Goal: Navigation & Orientation: Find specific page/section

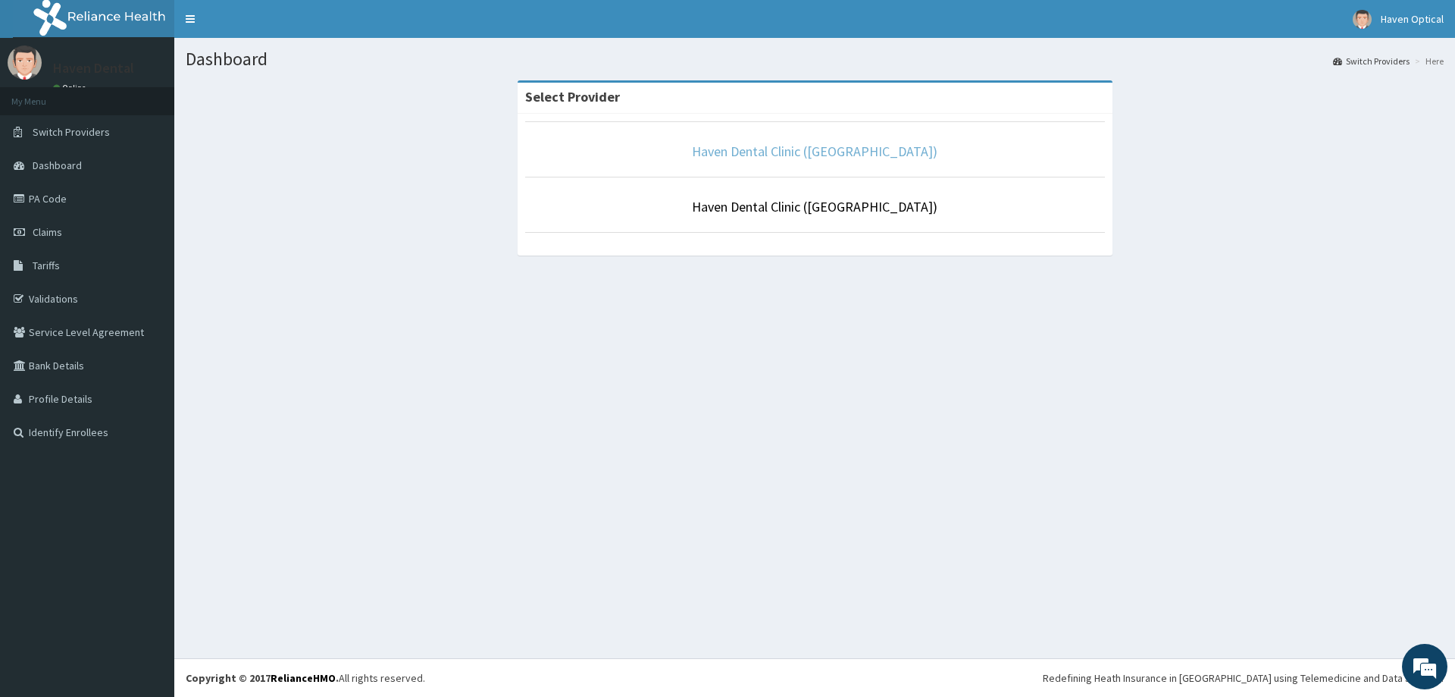
click at [787, 154] on link "Haven Dental Clinic ([GEOGRAPHIC_DATA])" at bounding box center [815, 150] width 246 height 17
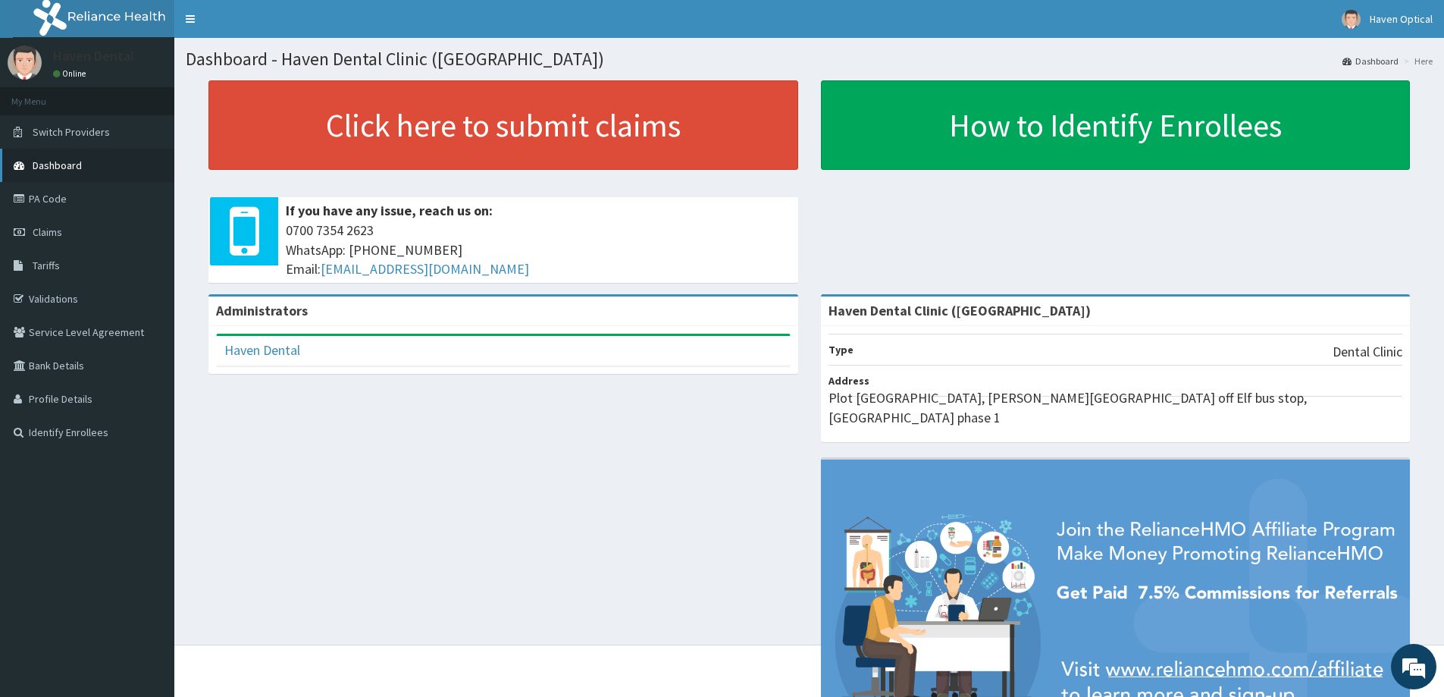
click at [59, 161] on span "Dashboard" at bounding box center [57, 165] width 49 height 14
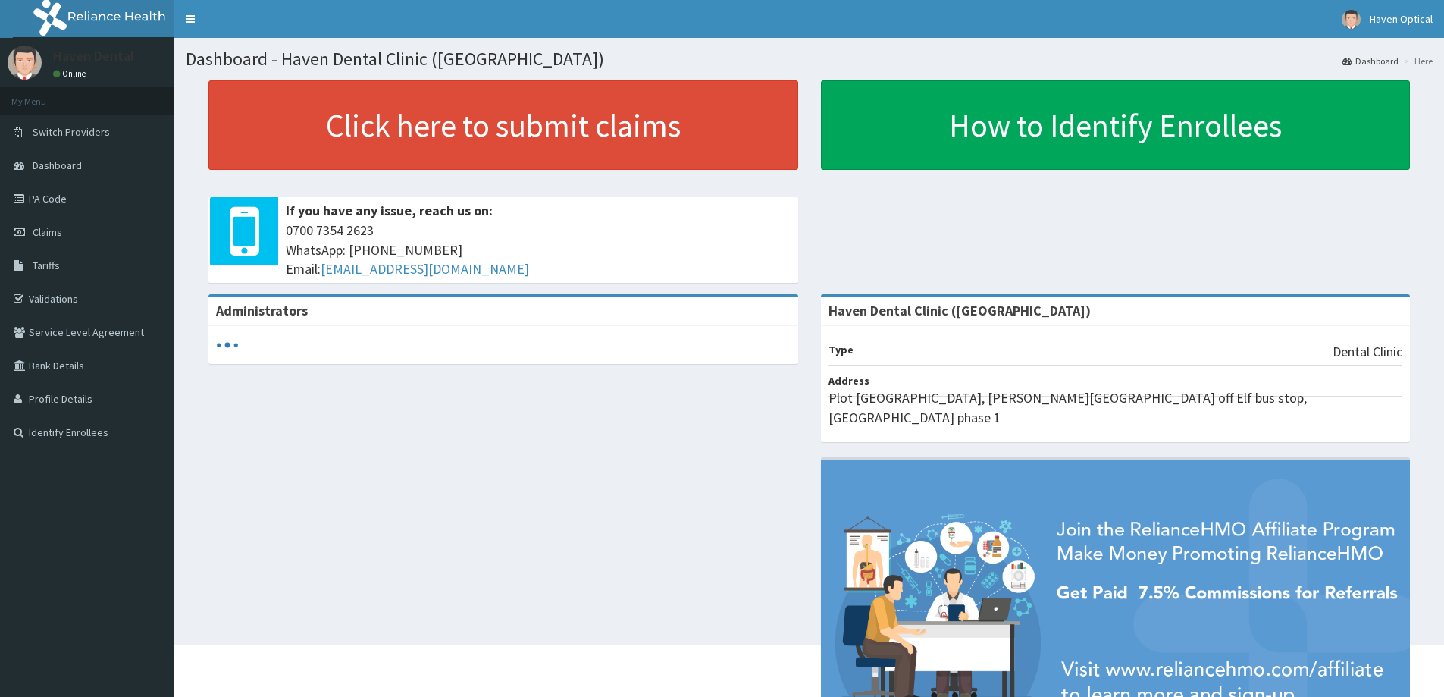
click at [51, 198] on link "PA Code" at bounding box center [87, 198] width 174 height 33
